Goal: Transaction & Acquisition: Download file/media

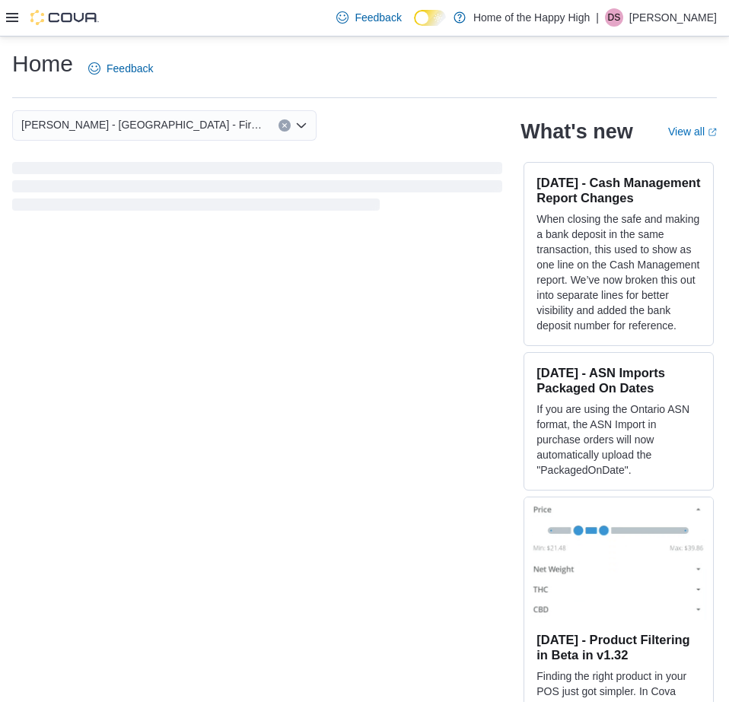
click at [13, 27] on div at bounding box center [52, 18] width 93 height 36
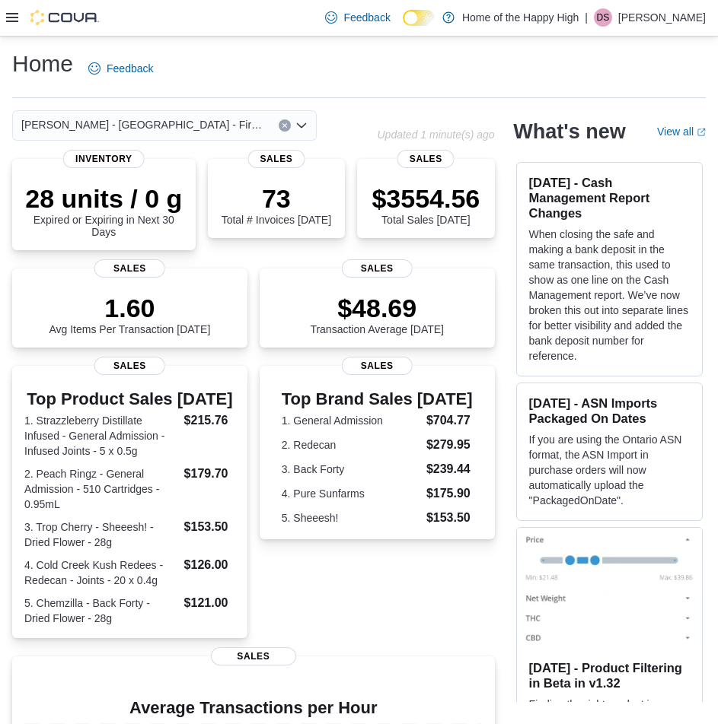
click at [14, 21] on icon at bounding box center [12, 17] width 12 height 9
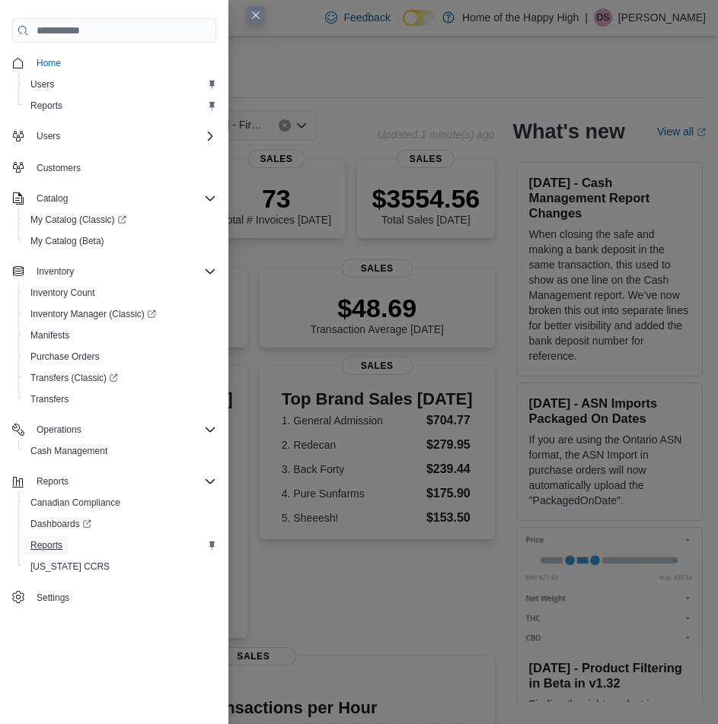
click at [43, 548] on span "Reports" at bounding box center [46, 546] width 32 height 12
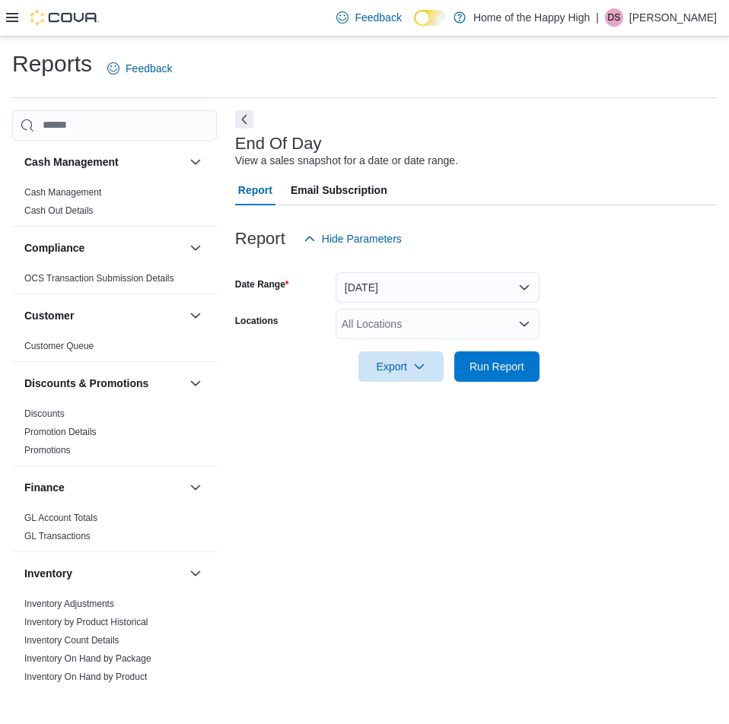
click at [390, 323] on div "All Locations" at bounding box center [438, 324] width 204 height 30
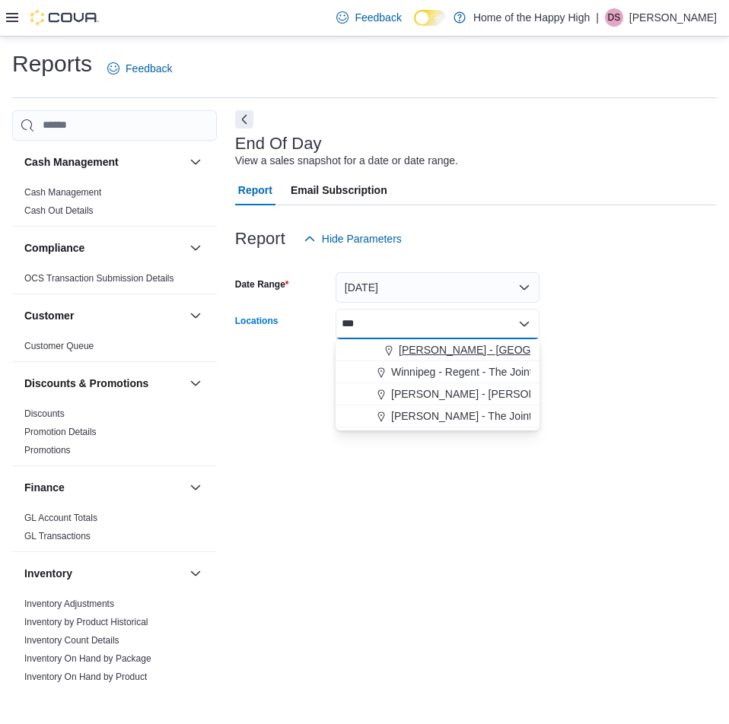
type input "***"
click at [396, 350] on span "Choose from the following options" at bounding box center [391, 349] width 16 height 15
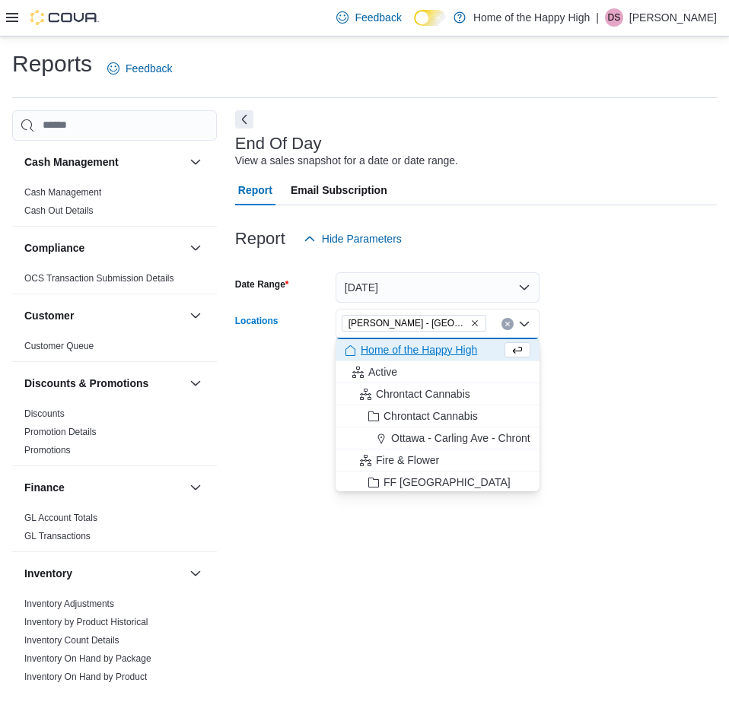
click at [571, 362] on form "Date Range [DATE] Locations [GEOGRAPHIC_DATA] - [GEOGRAPHIC_DATA] - Fire & Flow…" at bounding box center [476, 318] width 482 height 128
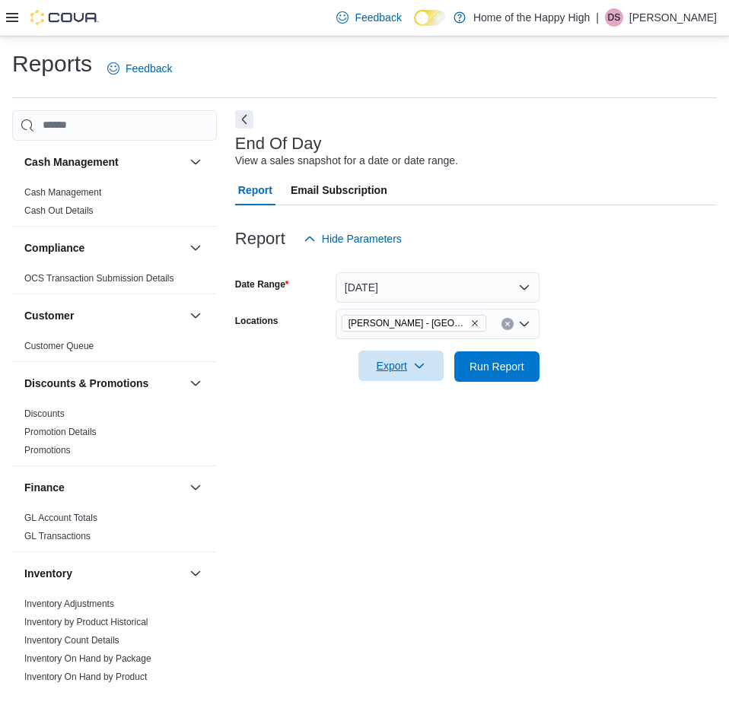
click at [389, 360] on span "Export" at bounding box center [401, 366] width 67 height 30
click at [404, 425] on span "Export to Pdf" at bounding box center [403, 428] width 68 height 12
